Goal: Obtain resource: Obtain resource

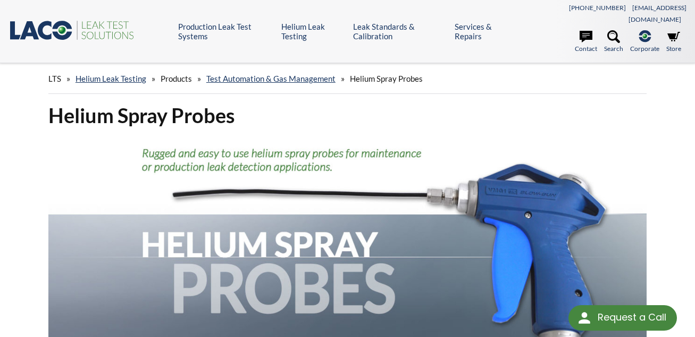
select select "Language Translate Widget"
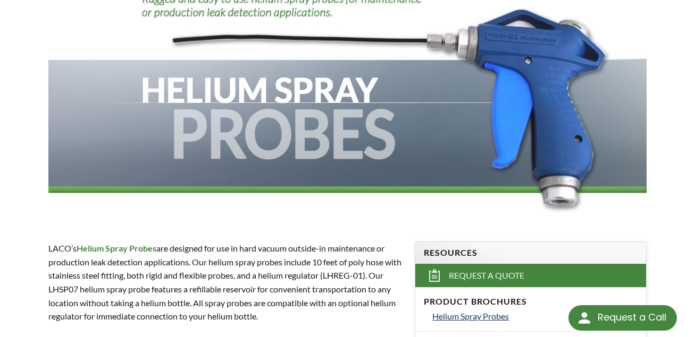
scroll to position [266, 0]
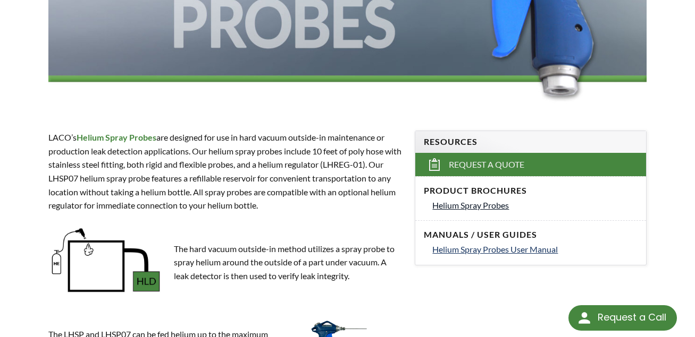
click at [468, 200] on span "Helium Spray Probes" at bounding box center [470, 205] width 77 height 10
click at [489, 244] on span "Helium Spray Probes User Manual" at bounding box center [494, 249] width 125 height 10
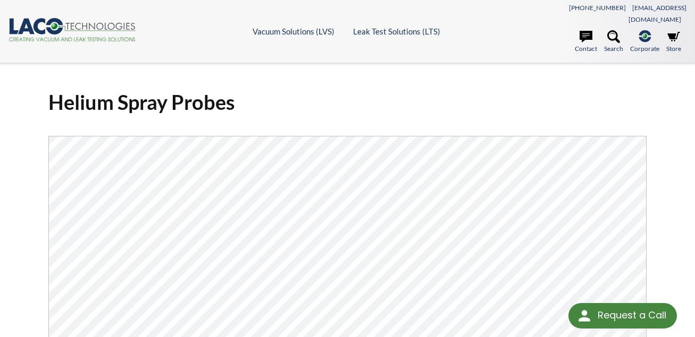
select select "Language Translate Widget"
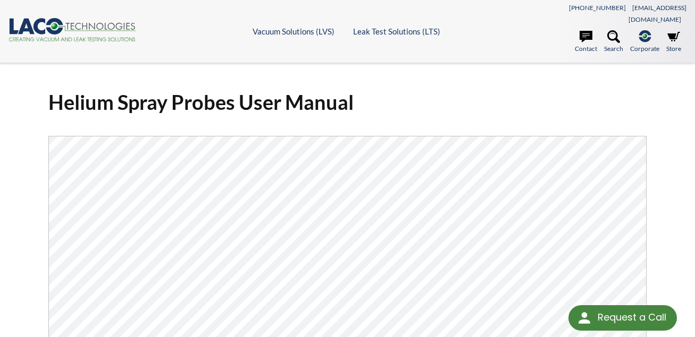
select select "Language Translate Widget"
